Goal: Information Seeking & Learning: Learn about a topic

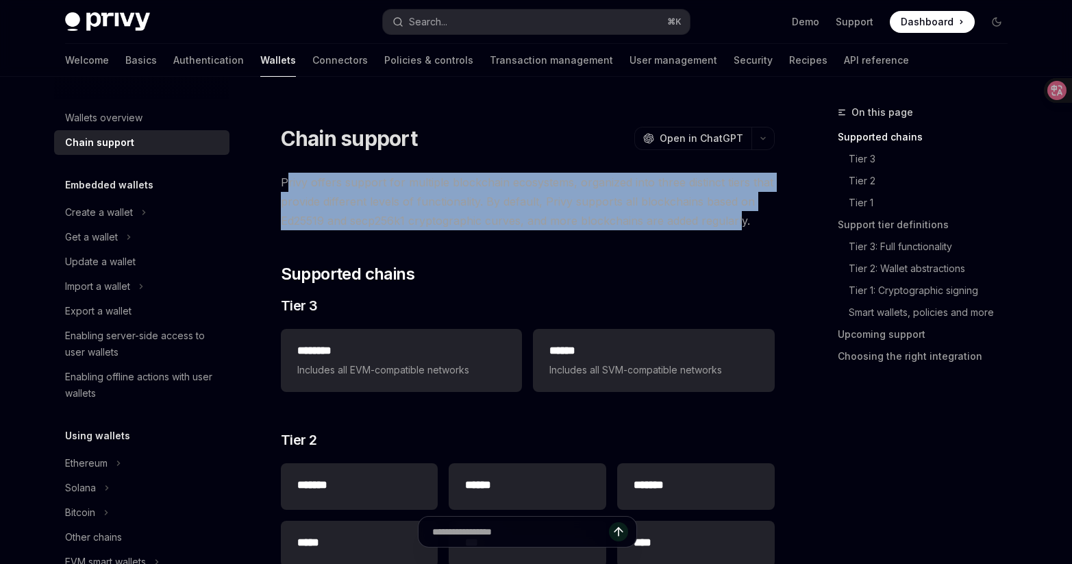
drag, startPoint x: 284, startPoint y: 181, endPoint x: 740, endPoint y: 216, distance: 456.8
click at [740, 216] on span "Privy offers support for multiple blockchain ecosystems, organized into three d…" at bounding box center [528, 202] width 494 height 58
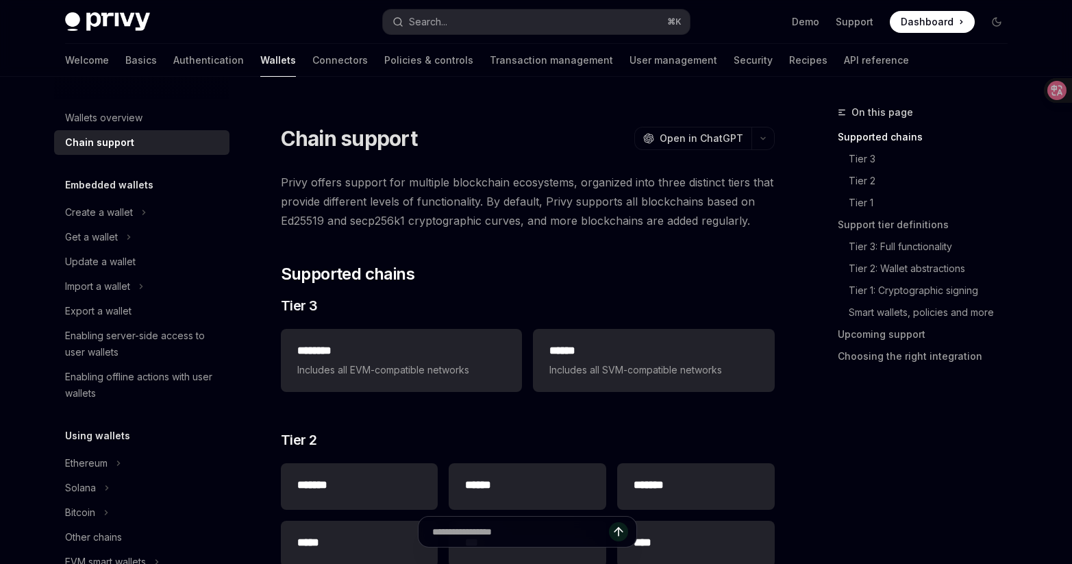
drag, startPoint x: 529, startPoint y: 201, endPoint x: 507, endPoint y: 202, distance: 22.6
click at [507, 202] on span "Privy offers support for multiple blockchain ecosystems, organized into three d…" at bounding box center [528, 202] width 494 height 58
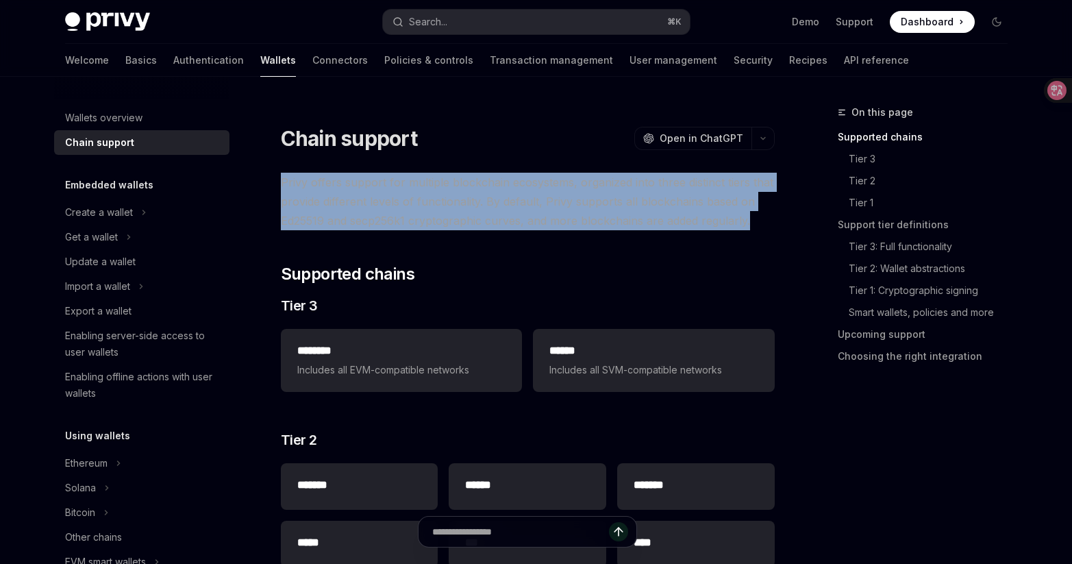
drag, startPoint x: 269, startPoint y: 179, endPoint x: 747, endPoint y: 218, distance: 479.6
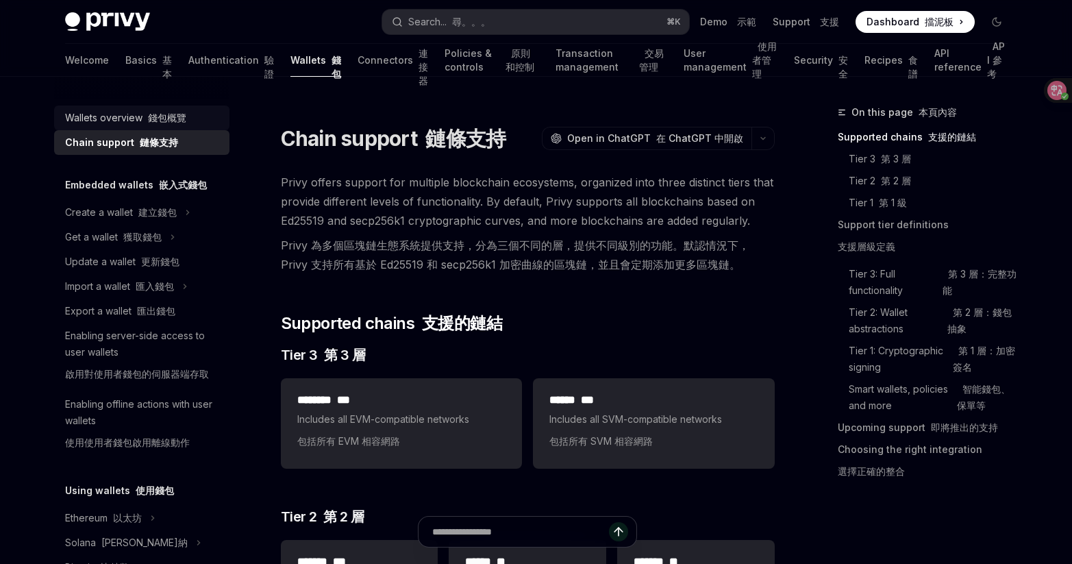
click at [148, 117] on font "錢包概覽" at bounding box center [167, 118] width 38 height 12
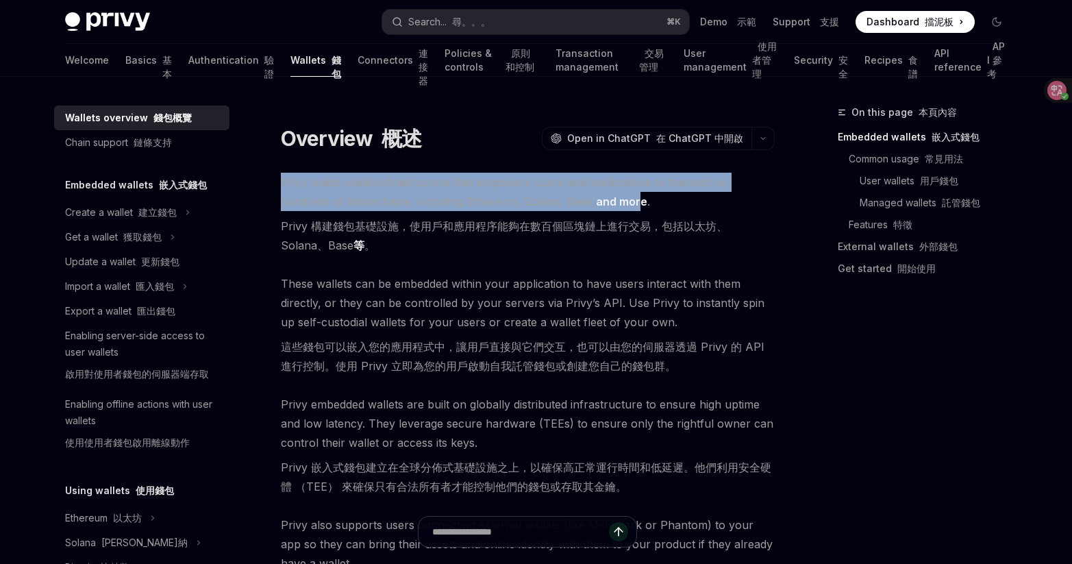
drag, startPoint x: 281, startPoint y: 179, endPoint x: 583, endPoint y: 206, distance: 303.9
click at [583, 206] on span "Privy builds wallet infrastructure that empowers users and applications to tran…" at bounding box center [528, 217] width 494 height 88
drag, startPoint x: 284, startPoint y: 221, endPoint x: 323, endPoint y: 237, distance: 42.1
click at [323, 237] on font "Privy 構建錢包基礎設施，使用戶和應用程序能夠在數百個區塊鏈上進行交易，包括以太坊、Solana、Base 等 。" at bounding box center [528, 235] width 494 height 38
click at [286, 223] on font "Privy 構建錢包基礎設施，使用戶和應用程序能夠在數百個區塊鏈上進行交易，包括以太坊、Solana、Base 等 。" at bounding box center [504, 236] width 446 height 34
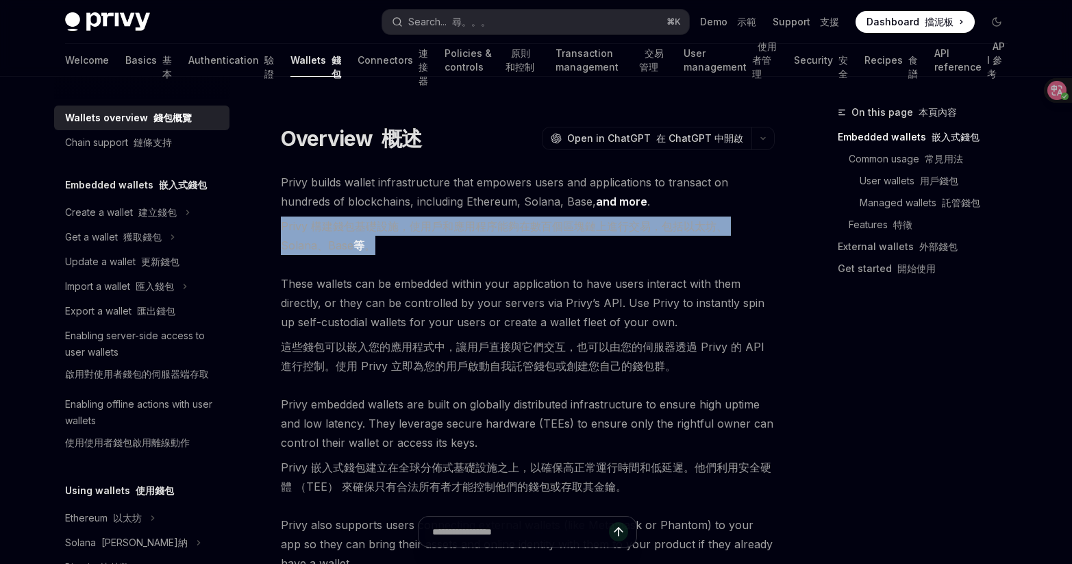
drag, startPoint x: 279, startPoint y: 224, endPoint x: 347, endPoint y: 247, distance: 71.7
click at [347, 247] on font "Privy 構建錢包基礎設施，使用戶和應用程序能夠在數百個區塊鏈上進行交易，包括以太坊、Solana、Base 等 。" at bounding box center [528, 235] width 494 height 38
click at [338, 253] on div at bounding box center [338, 253] width 0 height 0
click at [442, 251] on font "Privy 構建錢包基礎設施，使用戶和應用程序能夠在數百個區塊鏈上進行交易，包括以太坊、Solana、Base 等 。" at bounding box center [528, 235] width 494 height 38
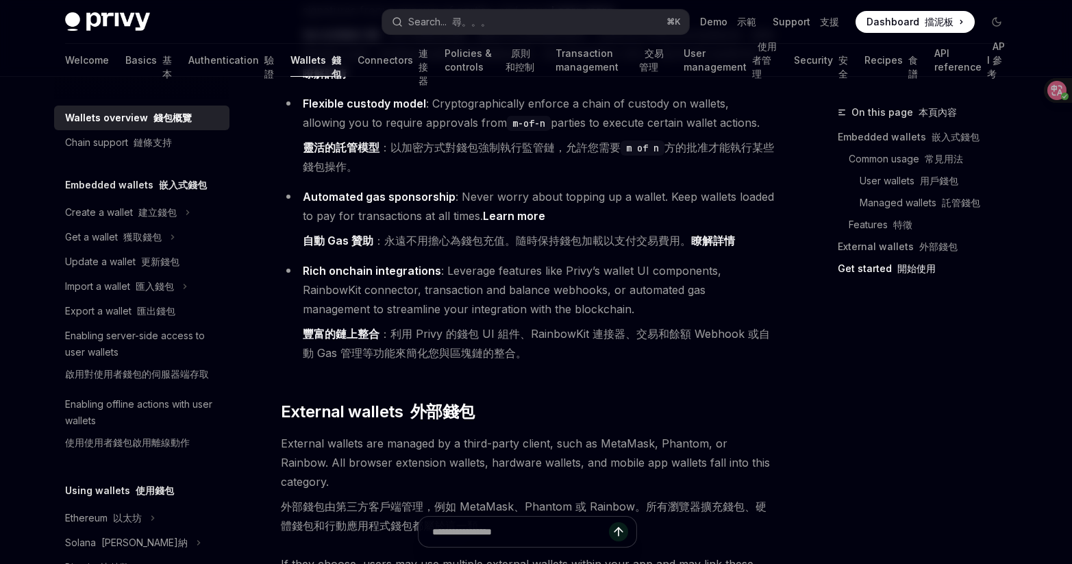
scroll to position [2854, 0]
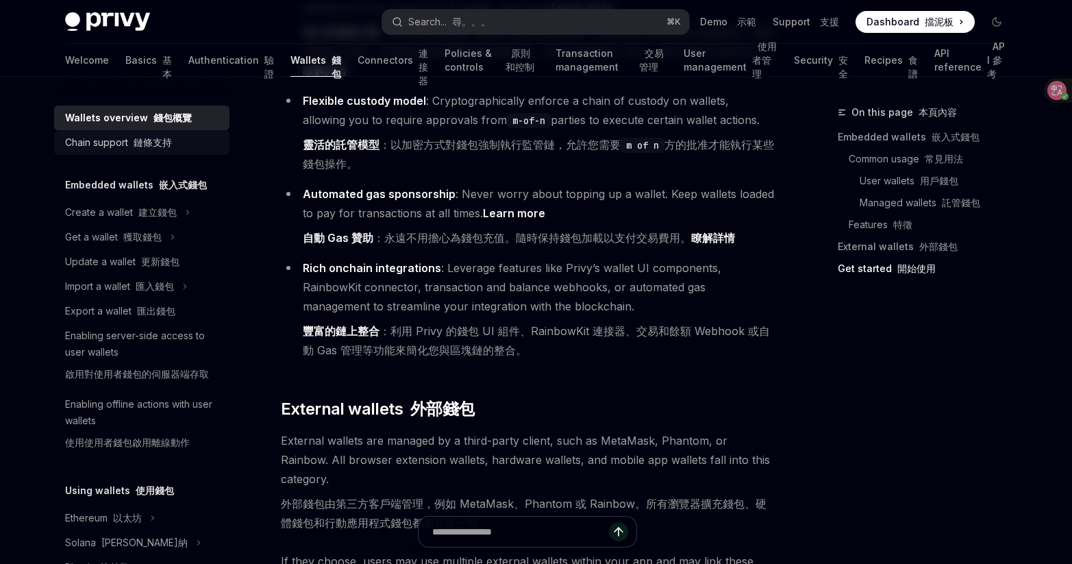
click at [155, 149] on div "Chain support 鏈條支持" at bounding box center [118, 142] width 107 height 16
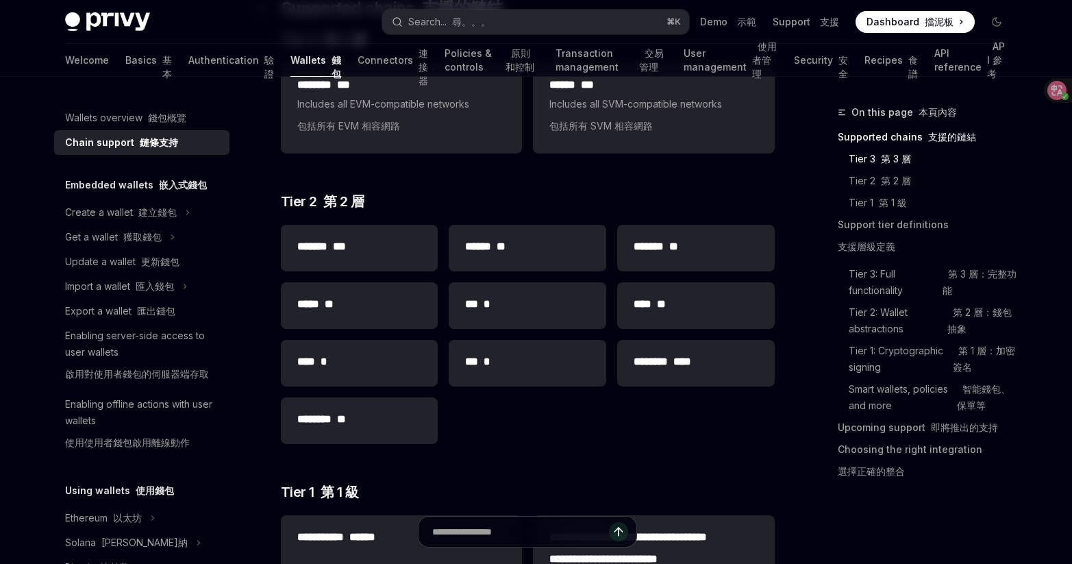
scroll to position [318, 0]
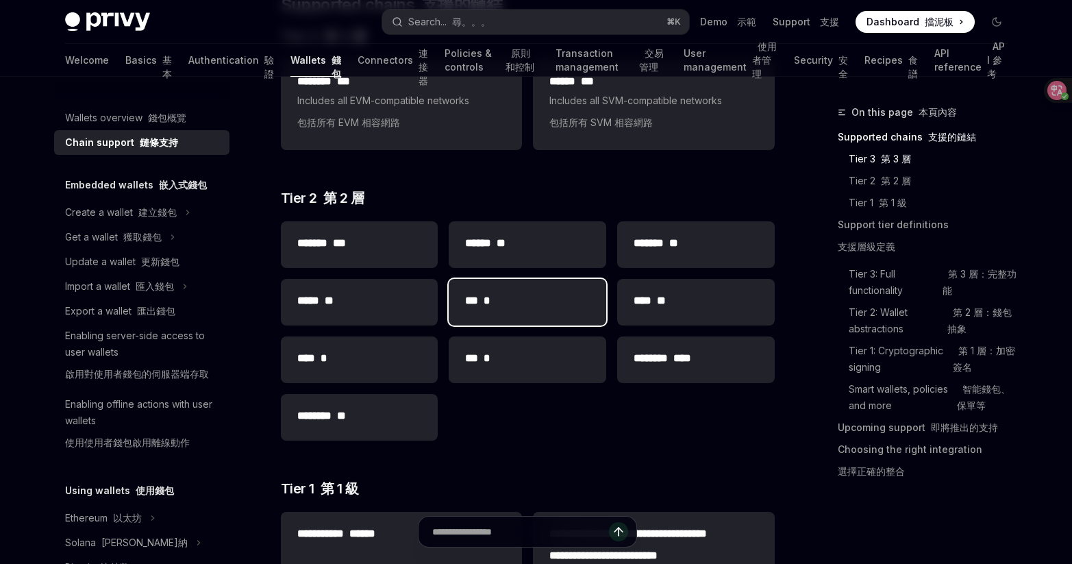
click at [505, 313] on div "*** *" at bounding box center [528, 302] width 158 height 47
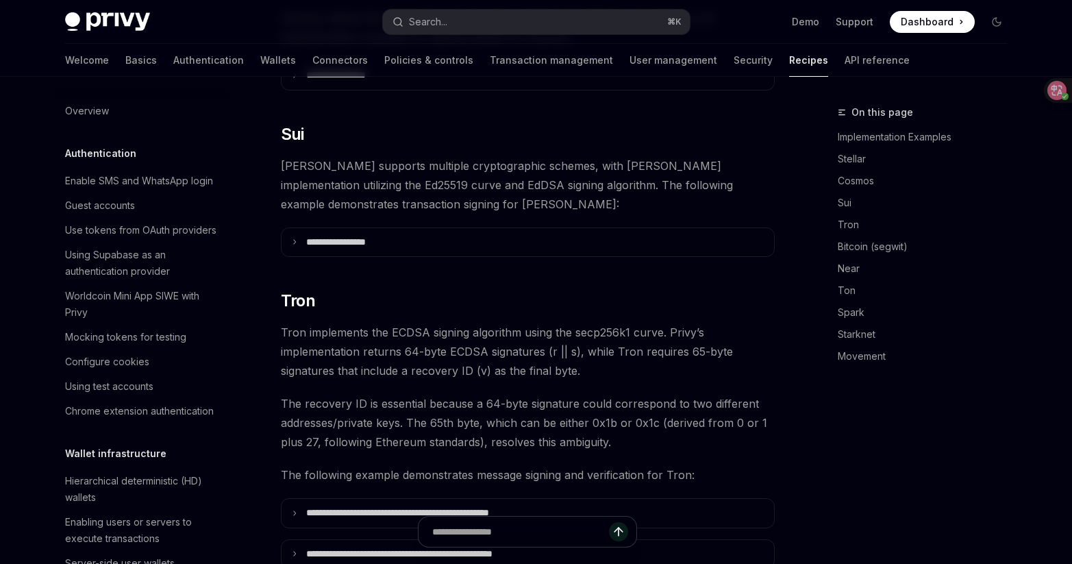
scroll to position [391, 0]
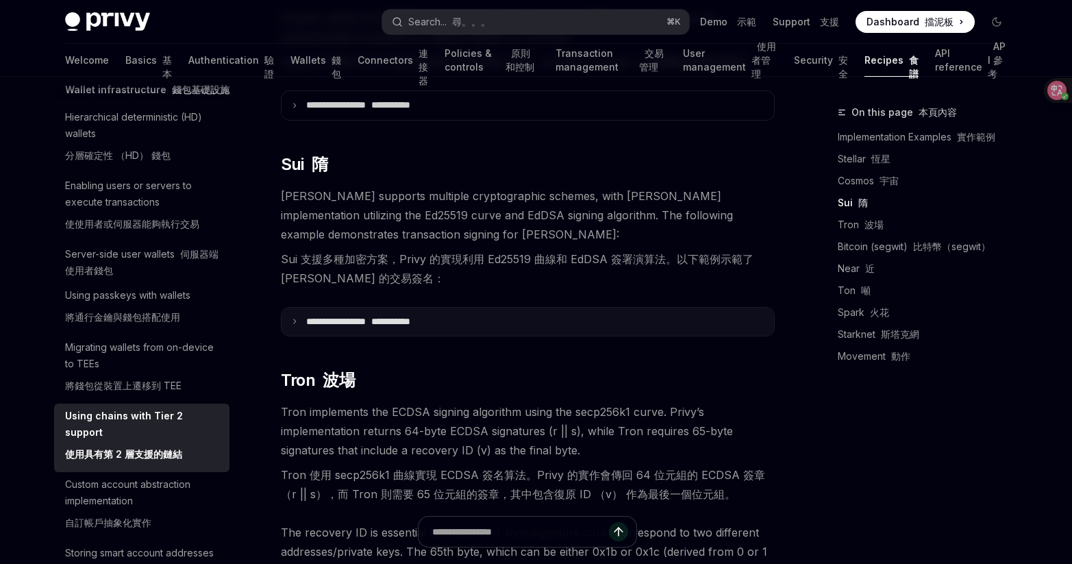
click at [303, 307] on summary "**********" at bounding box center [527, 321] width 492 height 29
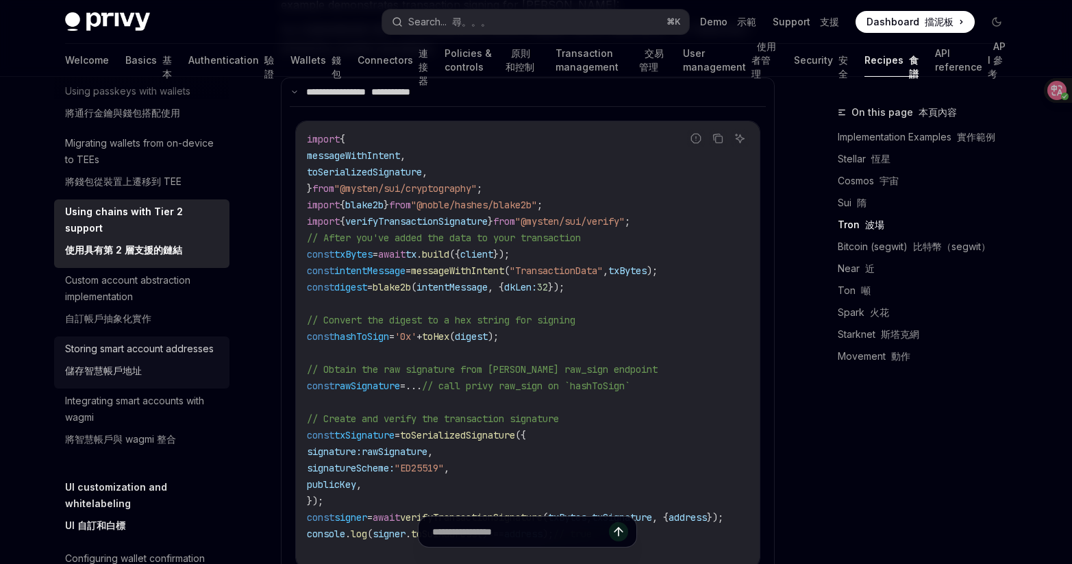
scroll to position [593, 0]
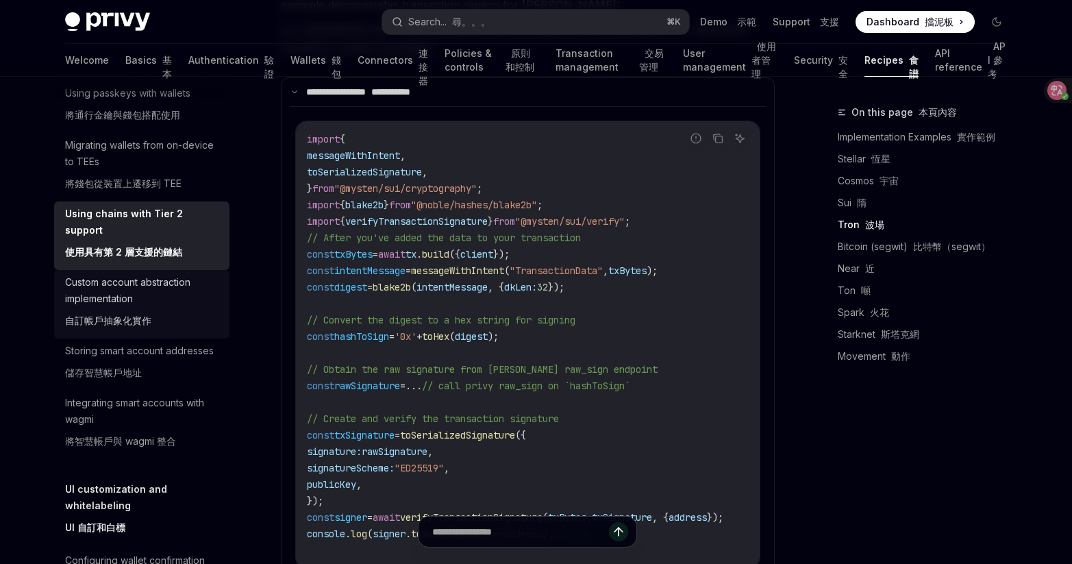
click at [155, 334] on div "Custom account abstraction implementation 自訂帳戶抽象化實作" at bounding box center [143, 304] width 156 height 60
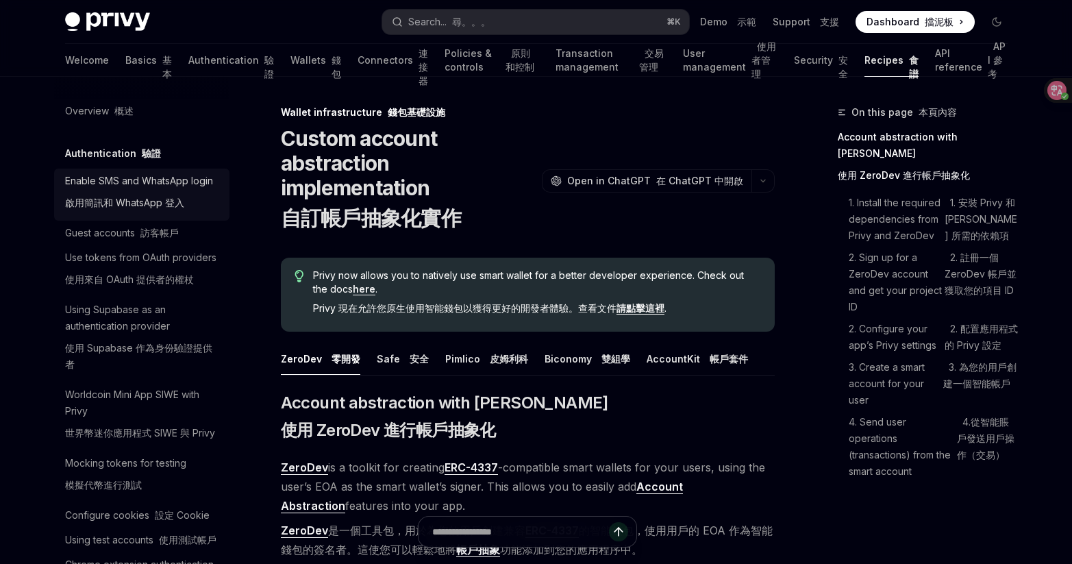
click at [174, 208] on font "啟用簡訊和 WhatsApp 登入" at bounding box center [124, 203] width 119 height 12
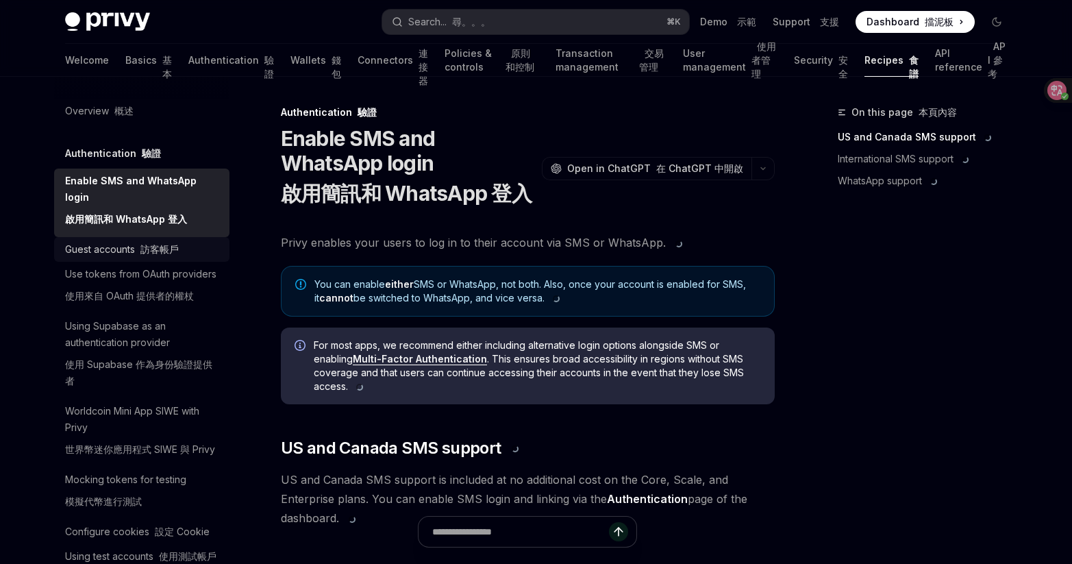
click at [171, 250] on font "訪客帳戶" at bounding box center [159, 249] width 38 height 12
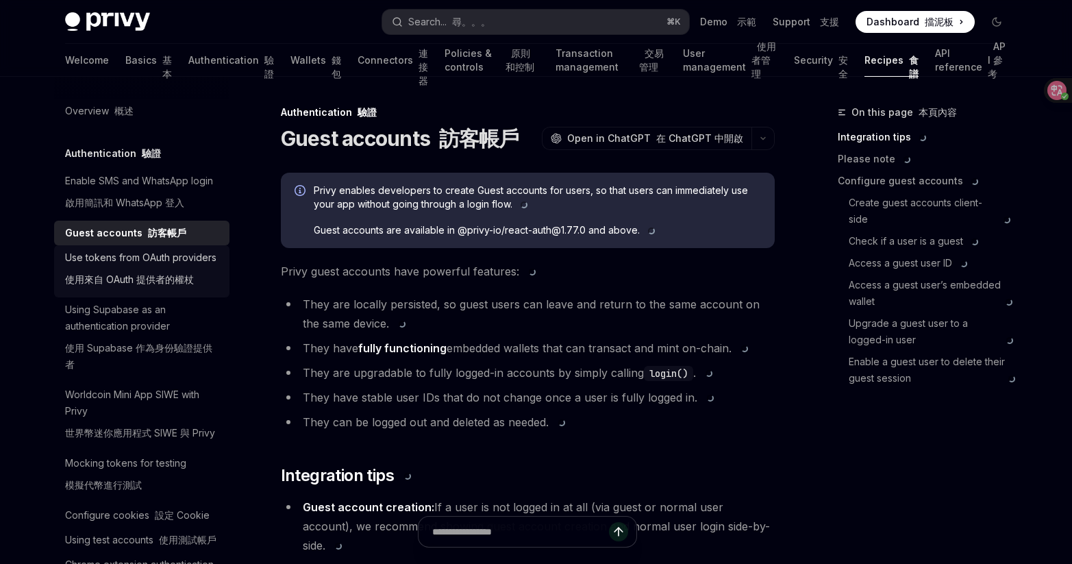
click at [168, 268] on div "Use tokens from OAuth providers 使用來自 OAuth 提供者的權杖" at bounding box center [140, 271] width 151 height 44
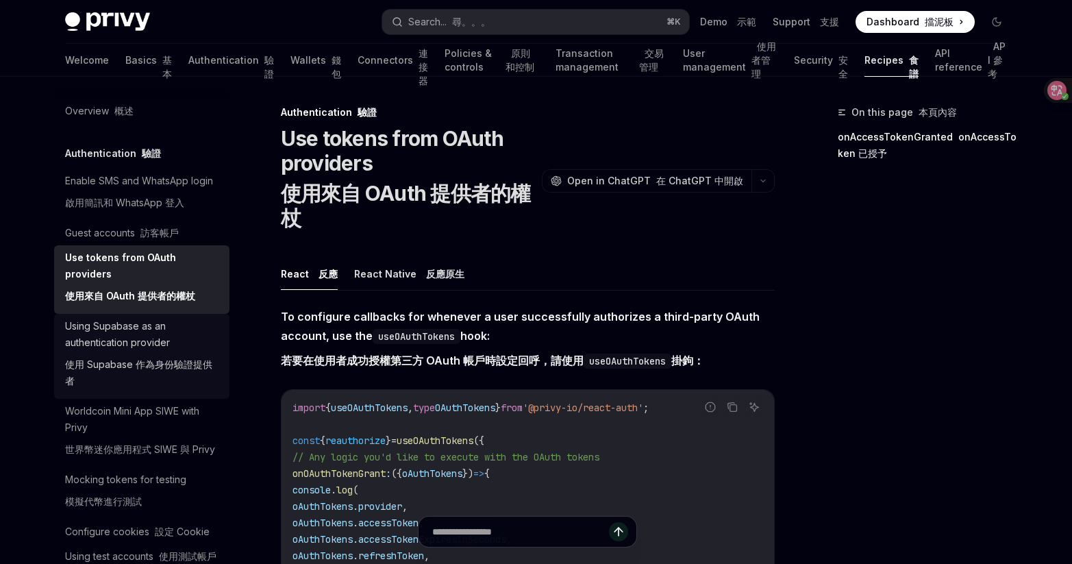
click at [173, 337] on div "Using Supabase as an authentication provider 使用 Supabase 作為身份驗證提供者" at bounding box center [143, 356] width 156 height 77
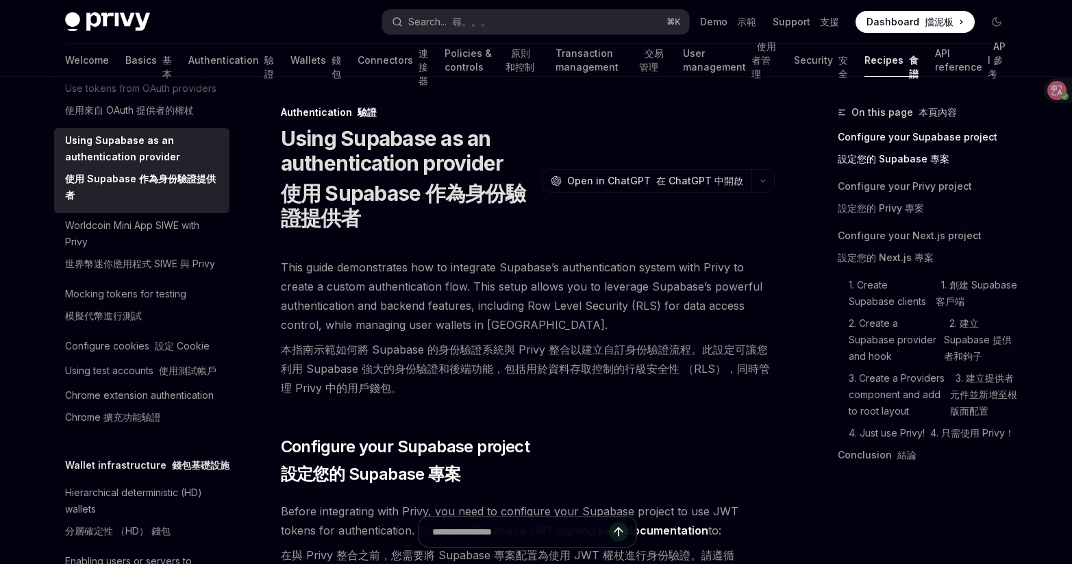
scroll to position [213, 0]
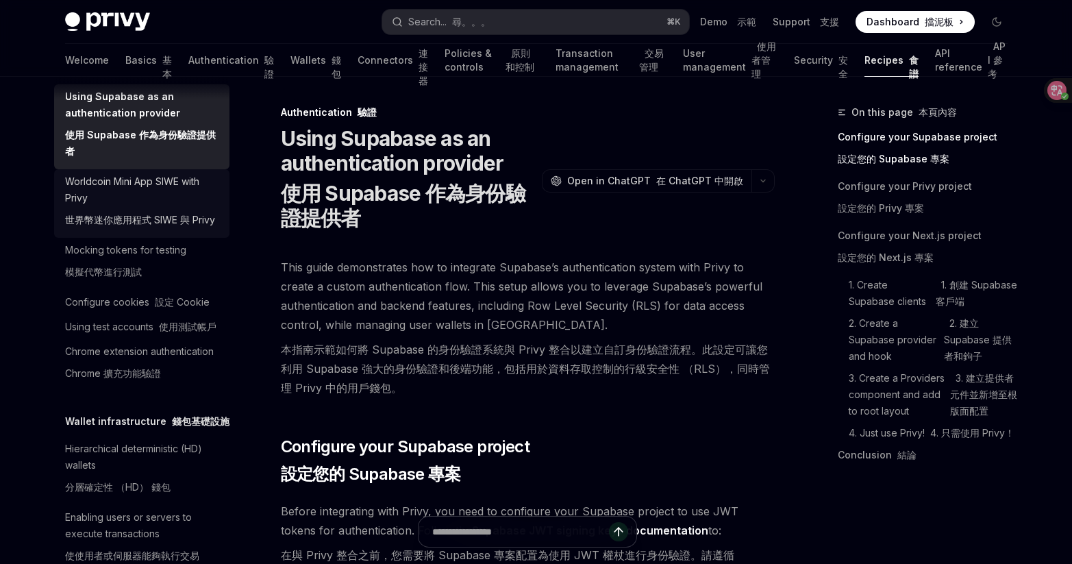
click at [165, 221] on div "Worldcoin Mini App SIWE with Privy 世界幣迷你應用程式 SIWE 與 Privy" at bounding box center [143, 203] width 156 height 60
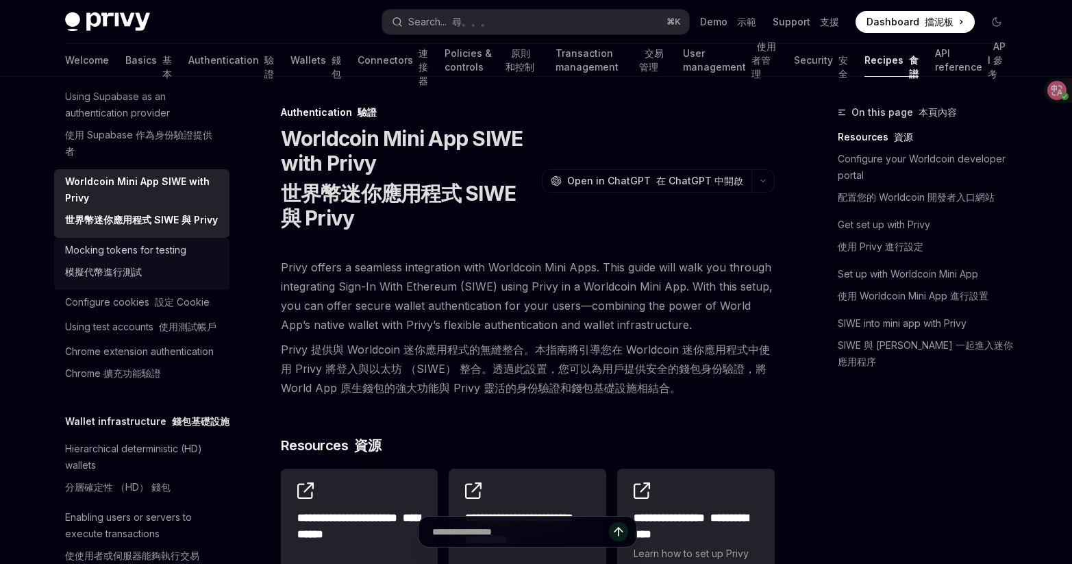
click at [177, 286] on div "Mocking tokens for testing 模擬代幣進行測試" at bounding box center [125, 264] width 121 height 44
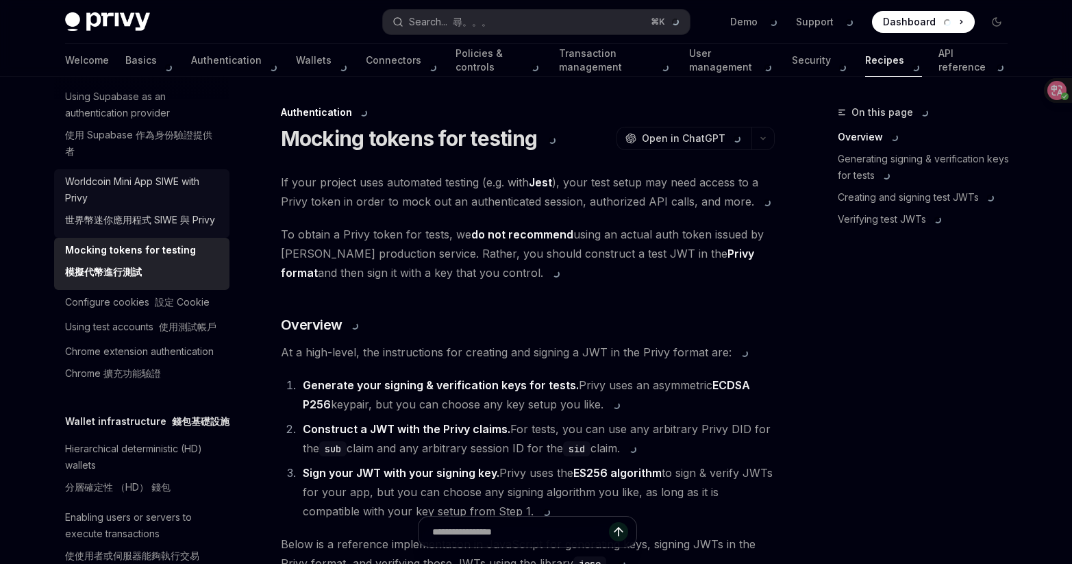
click at [171, 228] on font "世界幣迷你應用程式 SIWE 與 Privy" at bounding box center [140, 220] width 150 height 16
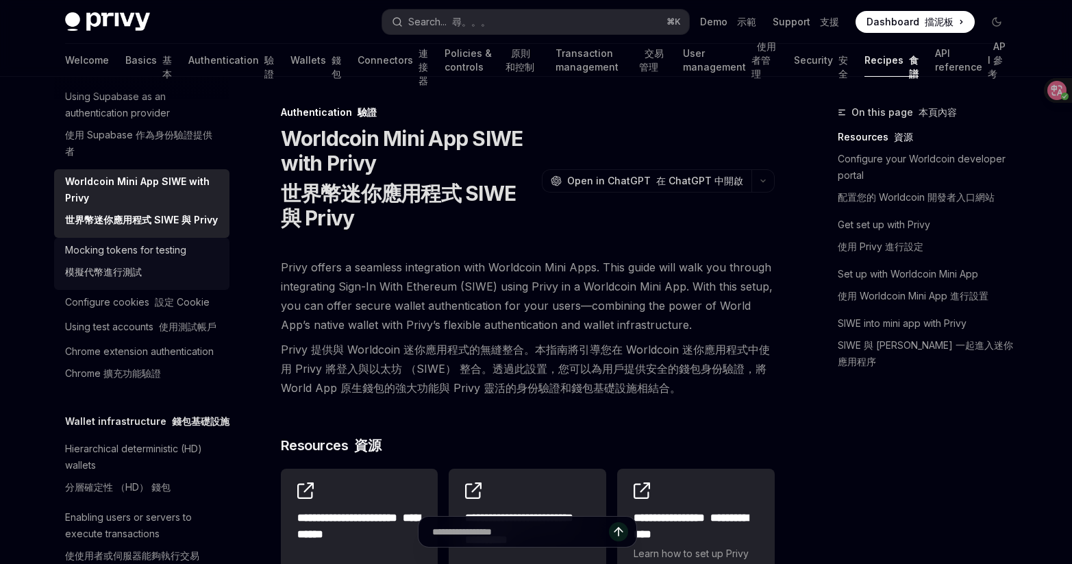
click at [168, 286] on div "Mocking tokens for testing 模擬代幣進行測試" at bounding box center [125, 264] width 121 height 44
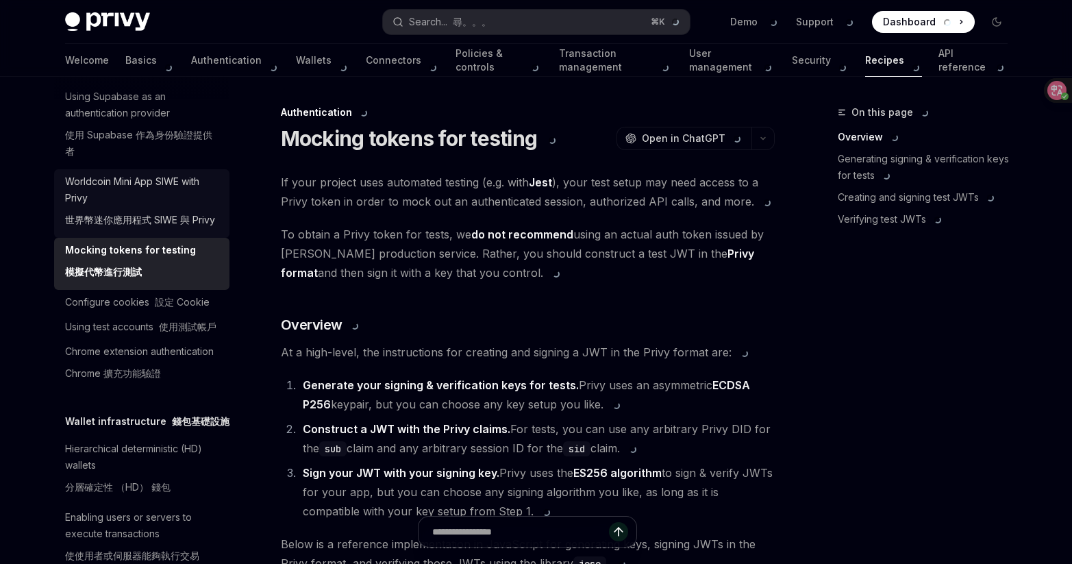
click at [173, 228] on font "世界幣迷你應用程式 SIWE 與 Privy" at bounding box center [140, 220] width 150 height 16
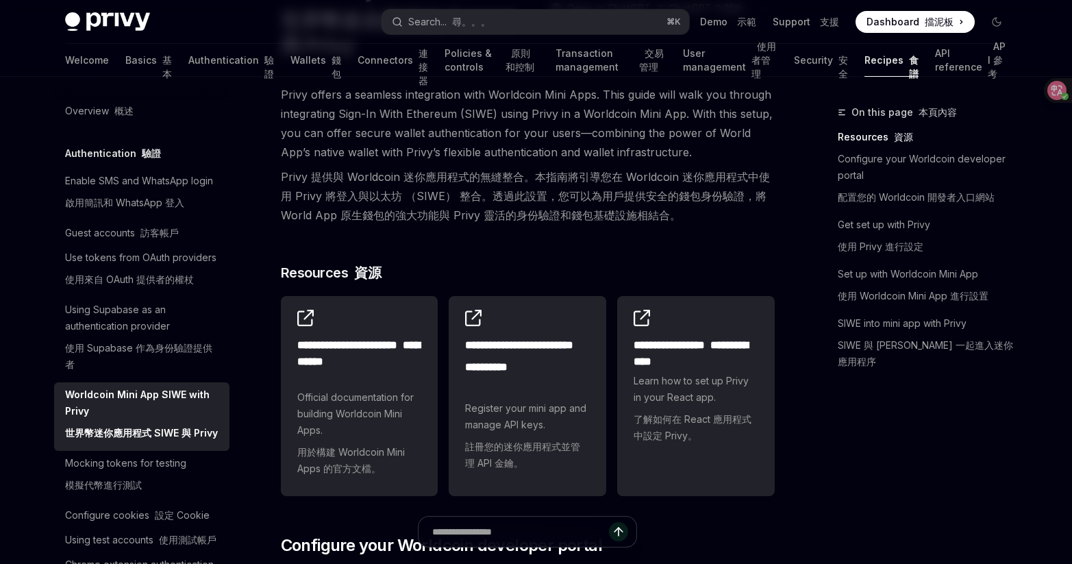
scroll to position [155, 0]
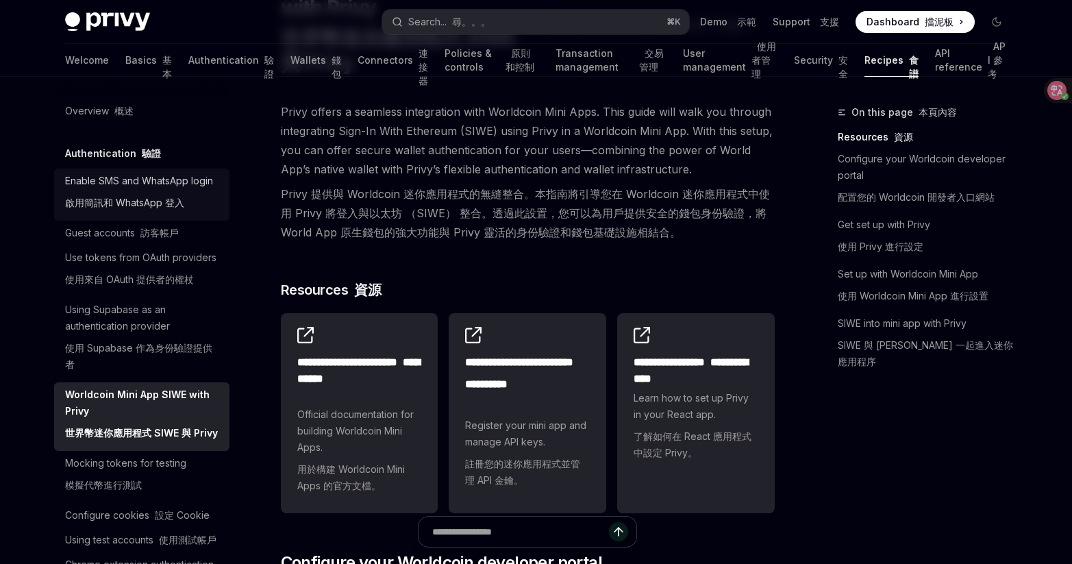
click at [178, 216] on div "Enable SMS and WhatsApp login 啟用簡訊和 WhatsApp 登入" at bounding box center [139, 195] width 148 height 44
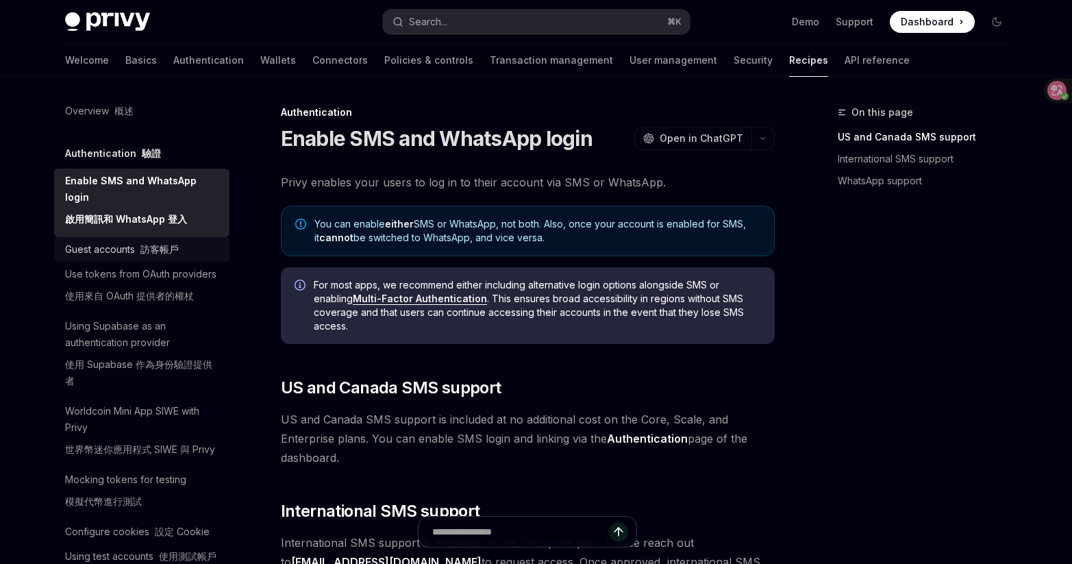
click at [175, 253] on font "訪客帳戶" at bounding box center [159, 249] width 38 height 12
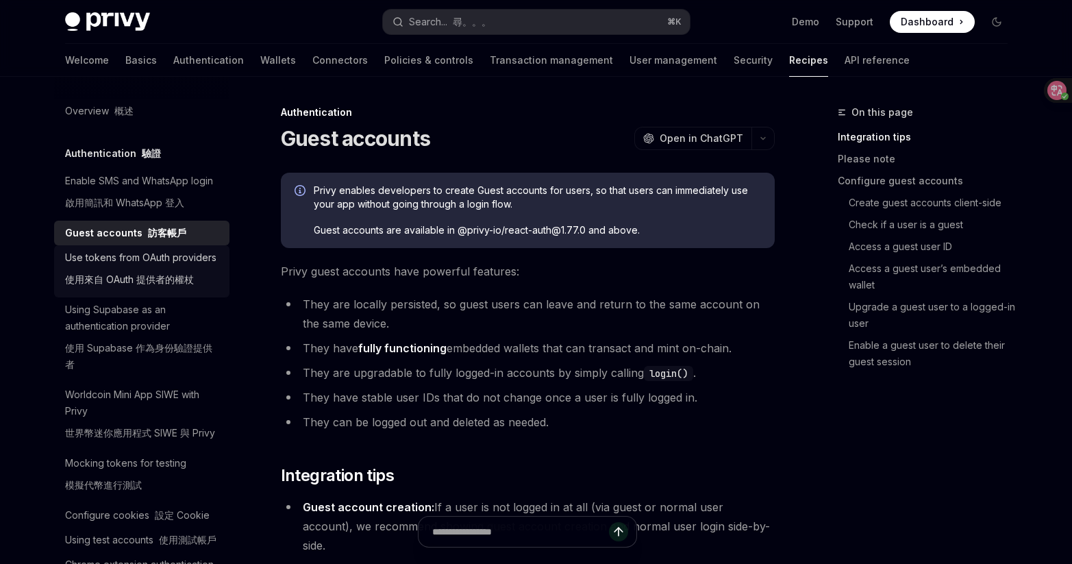
click at [173, 283] on div "Use tokens from OAuth providers 使用來自 OAuth 提供者的權杖" at bounding box center [140, 271] width 151 height 44
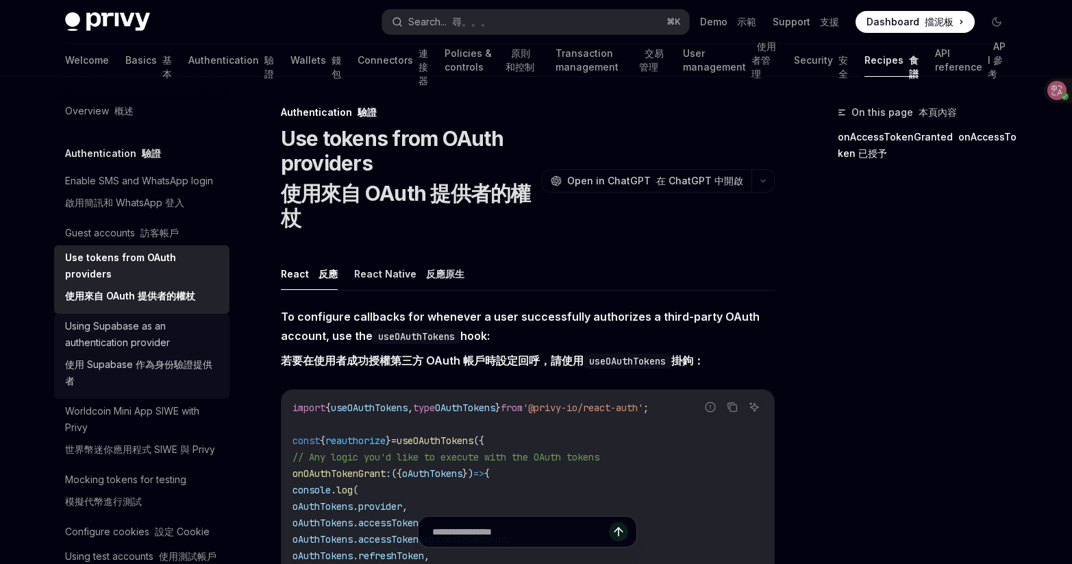
click at [167, 351] on div "Using Supabase as an authentication provider 使用 Supabase 作為身份驗證提供者" at bounding box center [143, 356] width 156 height 77
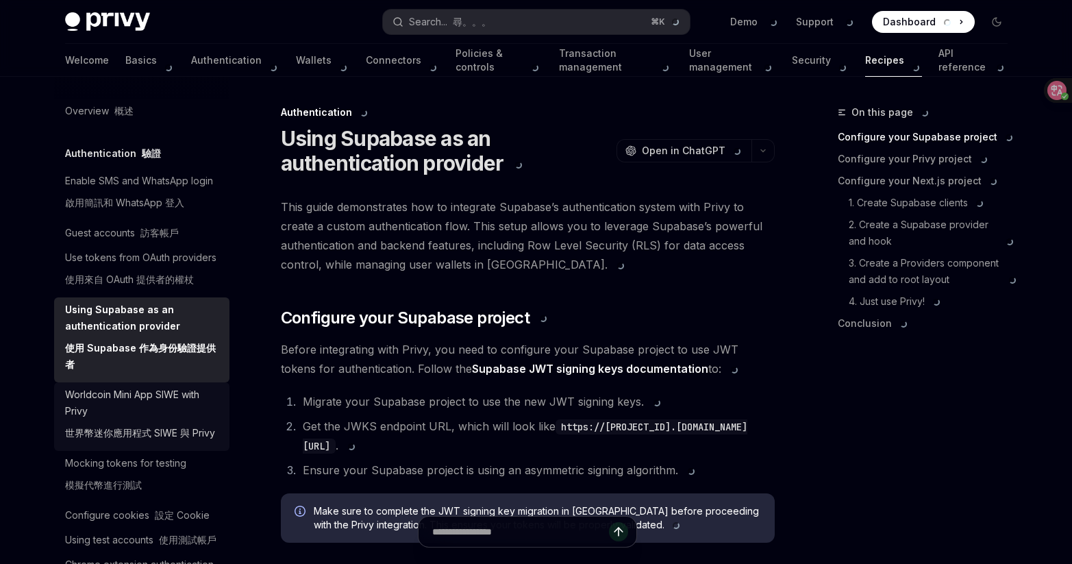
click at [173, 423] on div "Worldcoin Mini App SIWE with Privy 世界幣迷你應用程式 SIWE 與 Privy" at bounding box center [143, 416] width 156 height 60
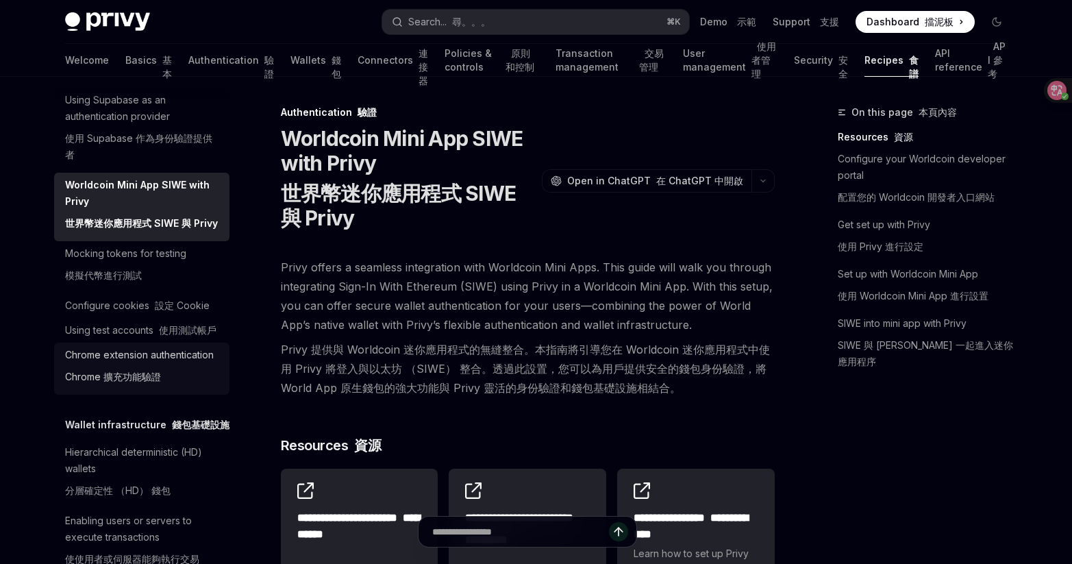
scroll to position [212, 0]
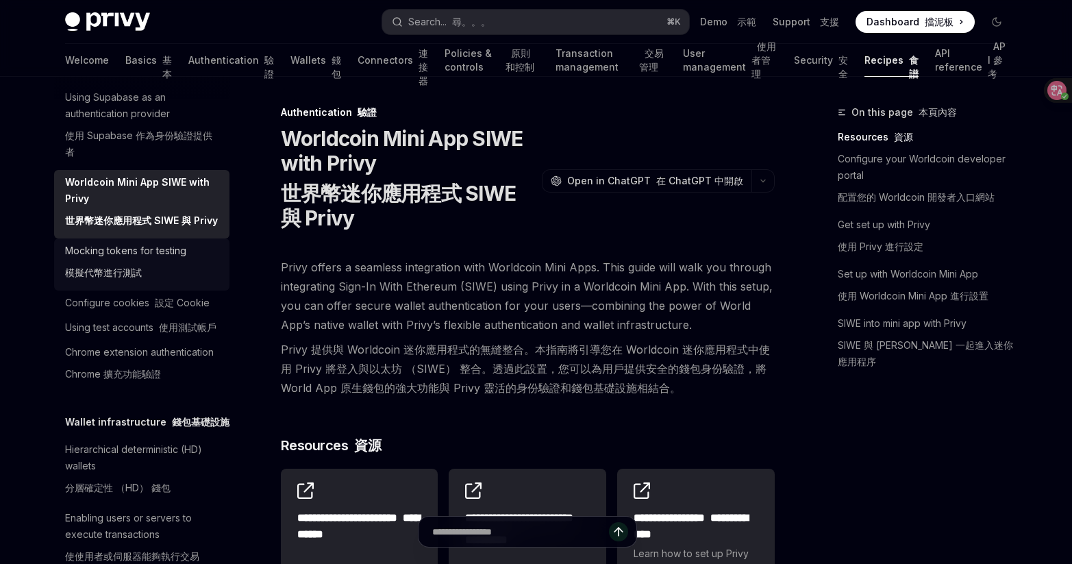
click at [145, 286] on div "Mocking tokens for testing 模擬代幣進行測試" at bounding box center [125, 264] width 121 height 44
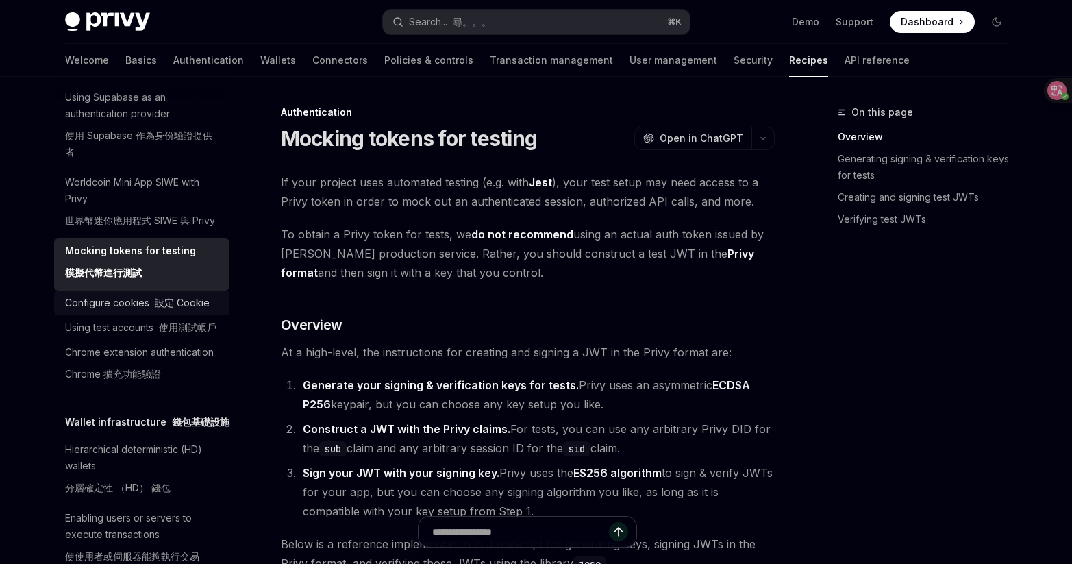
click at [149, 308] on font at bounding box center [151, 303] width 5 height 12
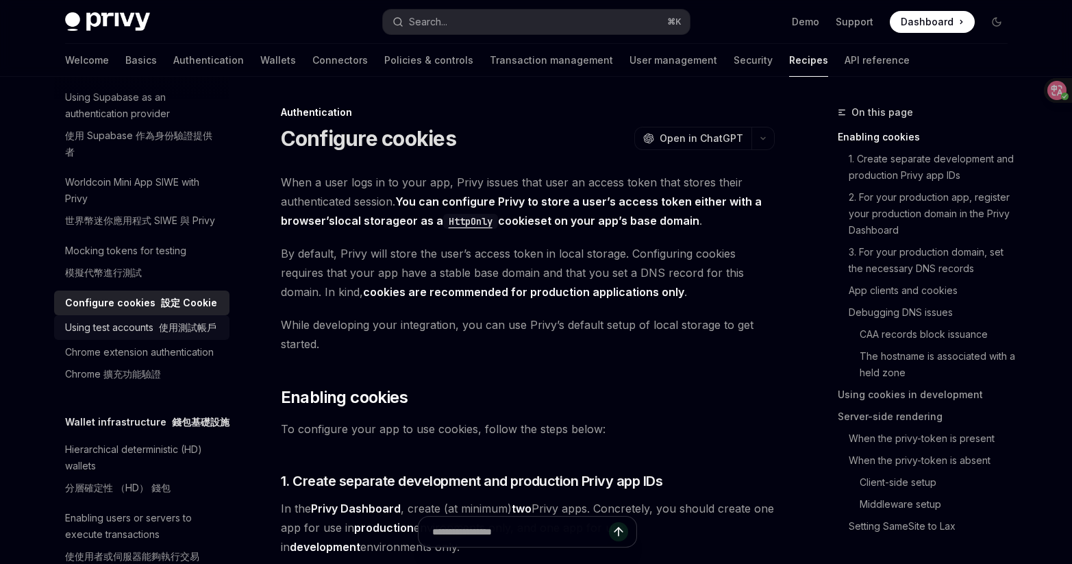
click at [161, 333] on font "使用測試帳戶" at bounding box center [188, 327] width 58 height 12
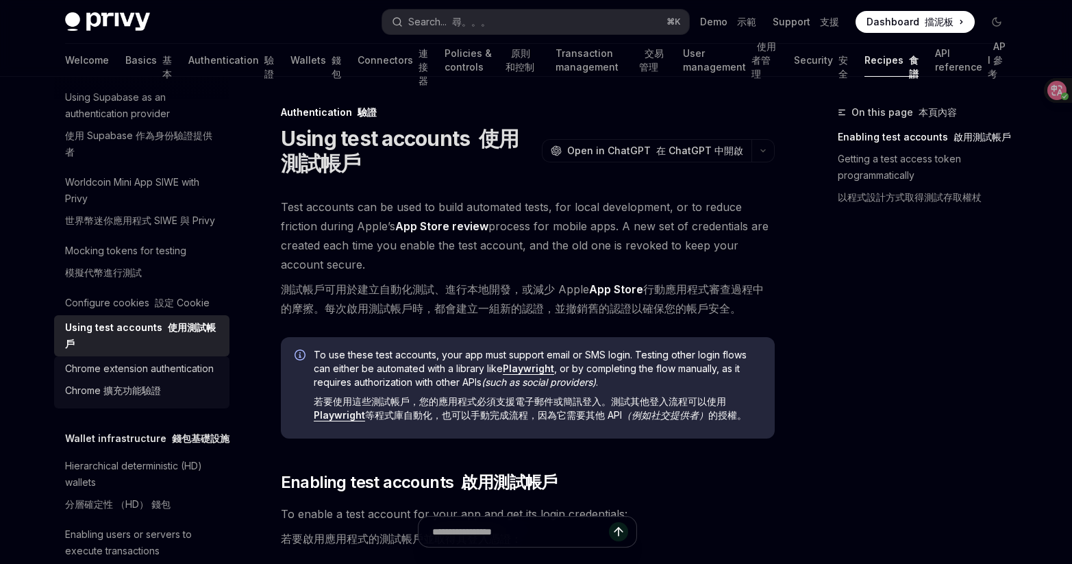
click at [165, 407] on link "Chrome extension authentication Chrome 擴充功能驗證" at bounding box center [141, 382] width 175 height 52
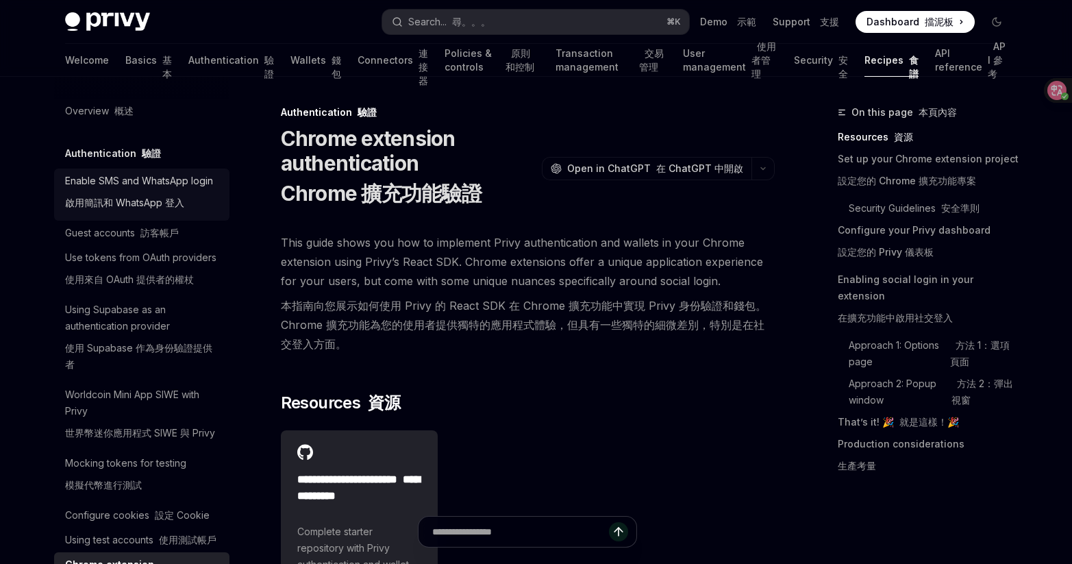
click at [204, 190] on div "Enable SMS and WhatsApp login 啟用簡訊和 WhatsApp 登入" at bounding box center [139, 195] width 148 height 44
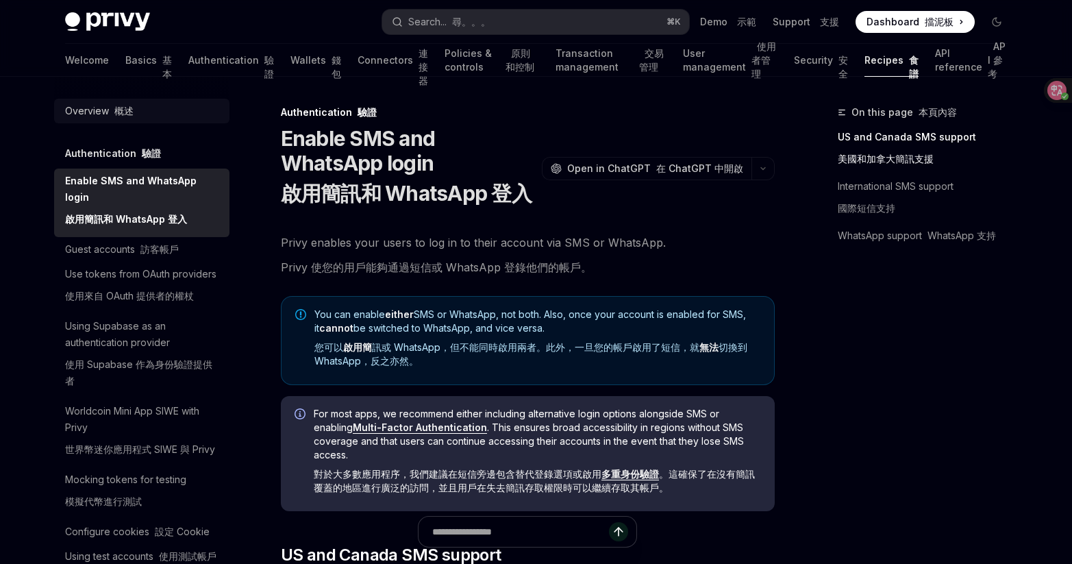
click at [111, 105] on font at bounding box center [111, 111] width 5 height 12
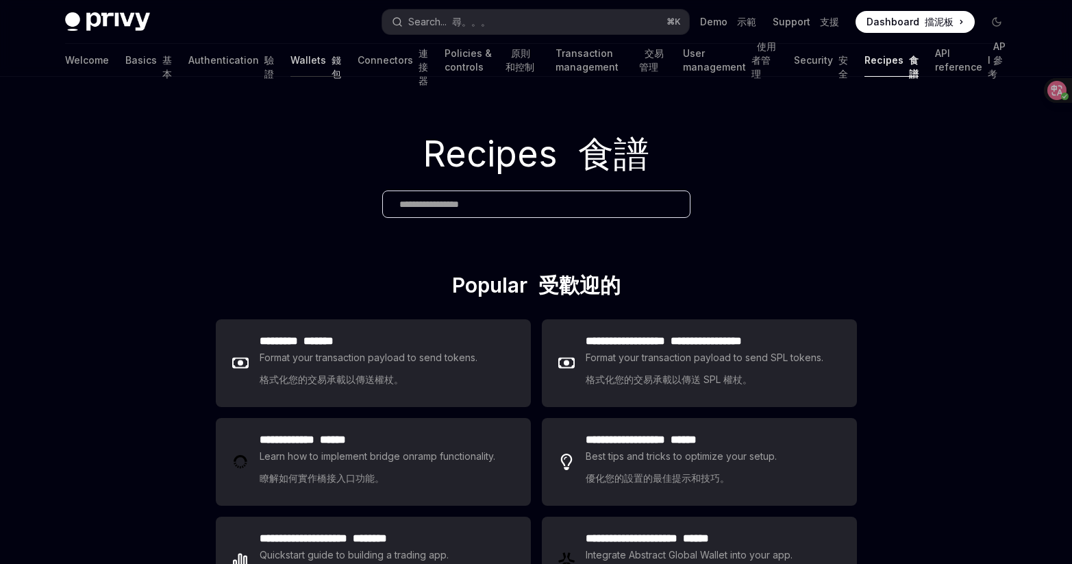
click at [290, 60] on link "Wallets 錢包" at bounding box center [315, 60] width 51 height 33
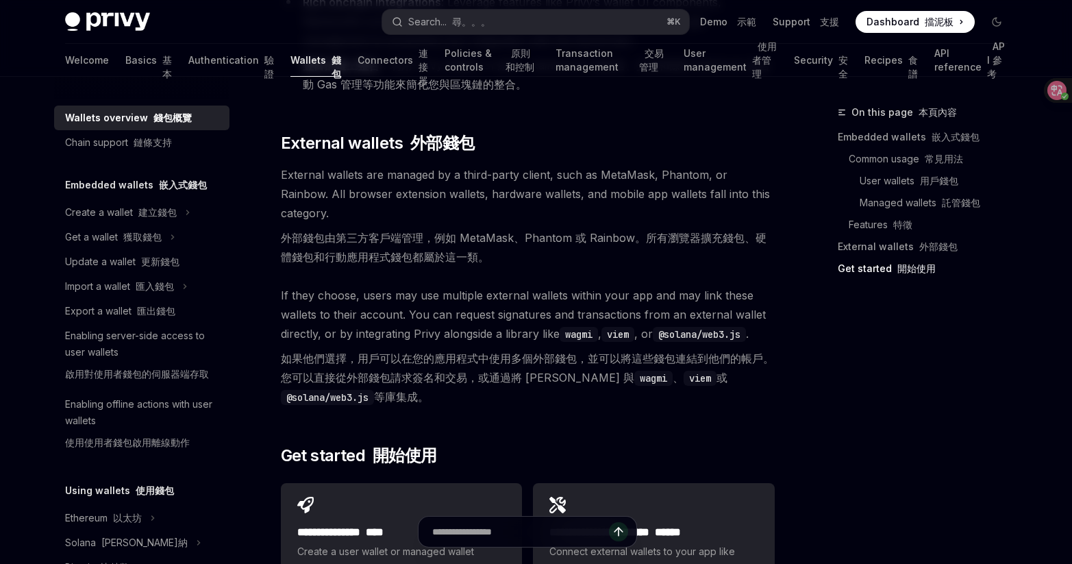
scroll to position [3122, 0]
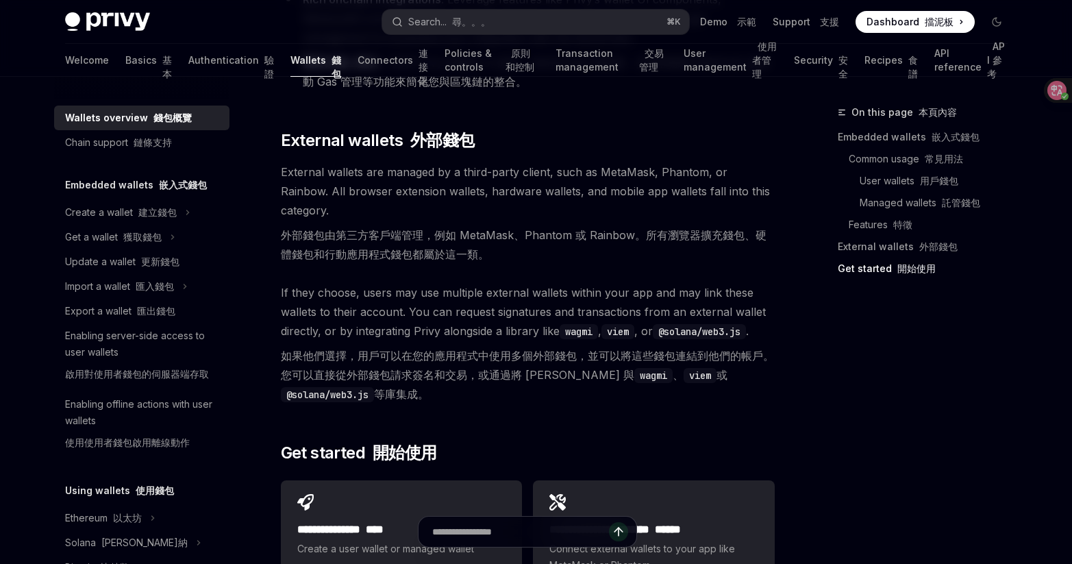
click at [942, 27] on font "擋泥板" at bounding box center [938, 22] width 29 height 12
type textarea "*"
